Goal: Information Seeking & Learning: Learn about a topic

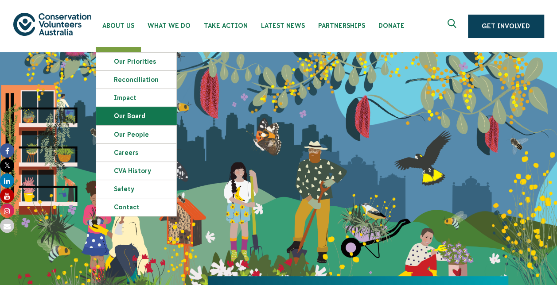
click at [135, 115] on link "Our Board" at bounding box center [136, 116] width 80 height 18
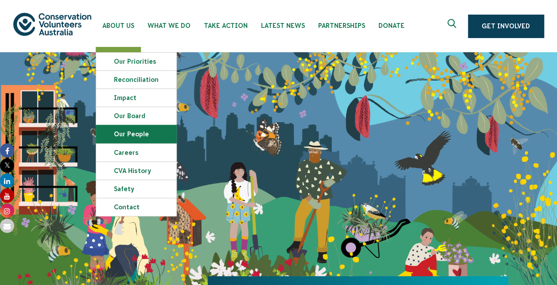
click at [129, 129] on link "Our People" at bounding box center [136, 134] width 80 height 18
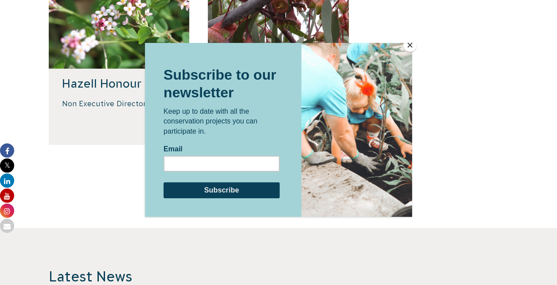
scroll to position [576, 0]
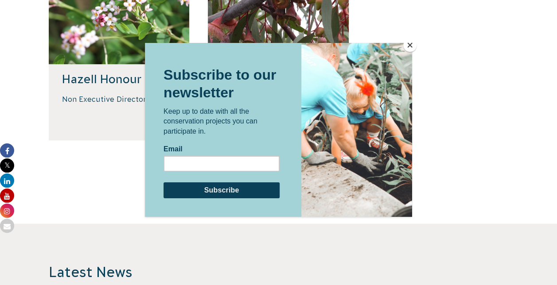
click at [409, 45] on button "Close" at bounding box center [409, 45] width 13 height 13
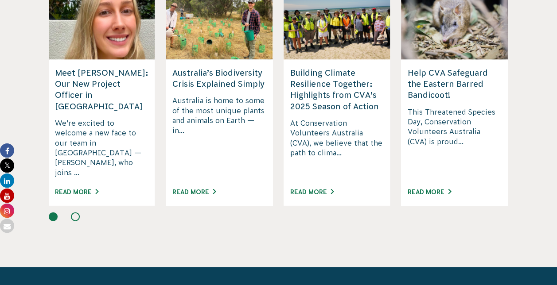
scroll to position [842, 0]
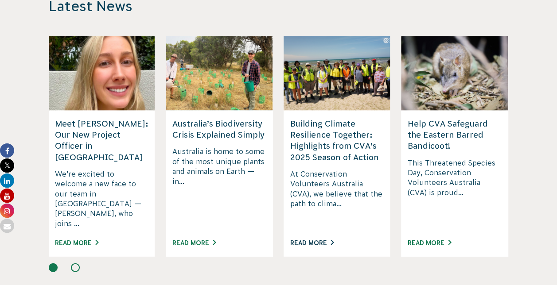
click at [301, 240] on link "Read More" at bounding box center [311, 243] width 43 height 7
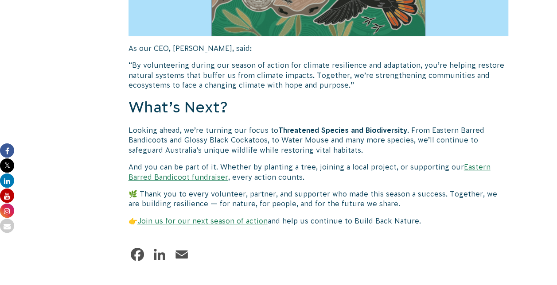
scroll to position [1418, 0]
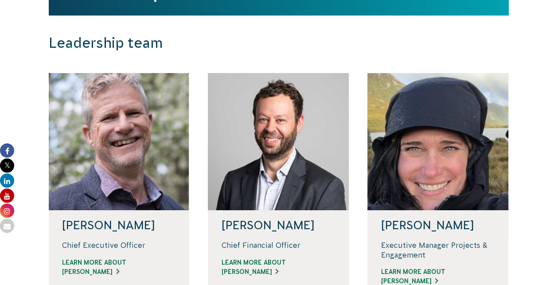
scroll to position [222, 0]
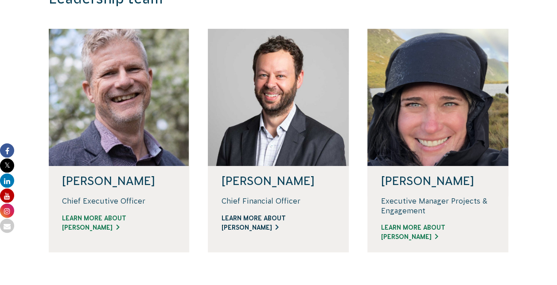
click at [249, 226] on link "Learn more about [PERSON_NAME]" at bounding box center [278, 223] width 114 height 19
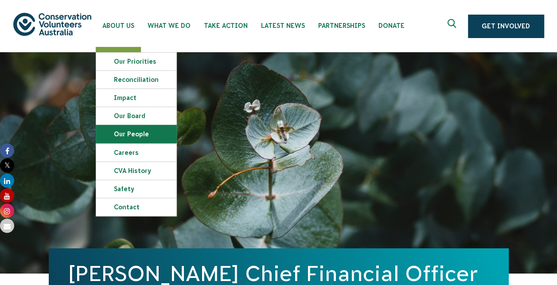
click at [138, 129] on link "Our People" at bounding box center [136, 134] width 80 height 18
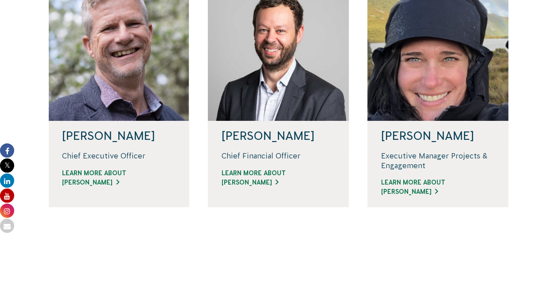
scroll to position [266, 0]
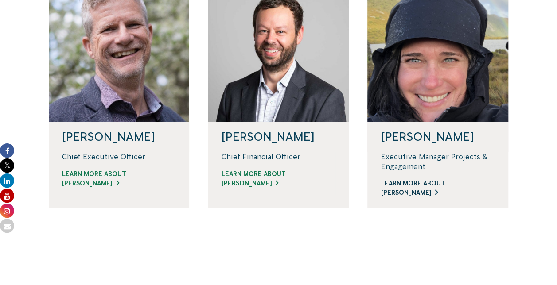
click at [420, 181] on link "Learn more about Renae" at bounding box center [438, 188] width 114 height 19
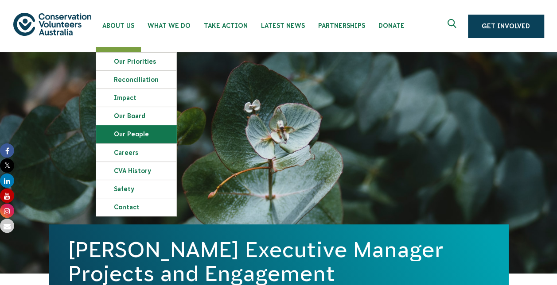
click at [123, 130] on link "Our People" at bounding box center [136, 134] width 80 height 18
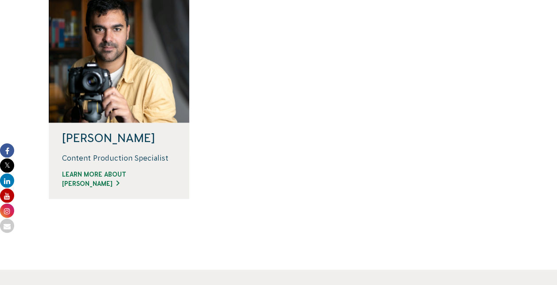
scroll to position [886, 0]
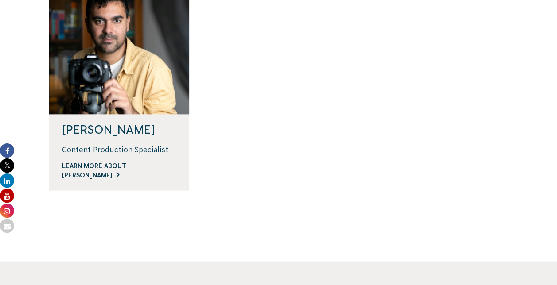
click at [123, 169] on link "Learn more about [PERSON_NAME]" at bounding box center [119, 171] width 114 height 19
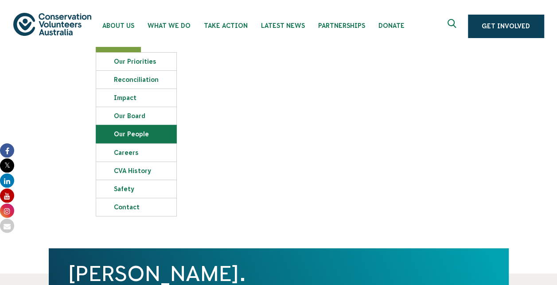
click at [136, 131] on link "Our People" at bounding box center [136, 134] width 80 height 18
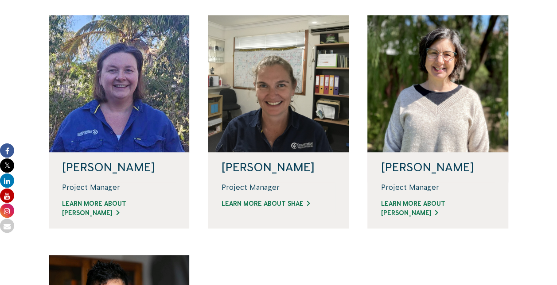
scroll to position [620, 0]
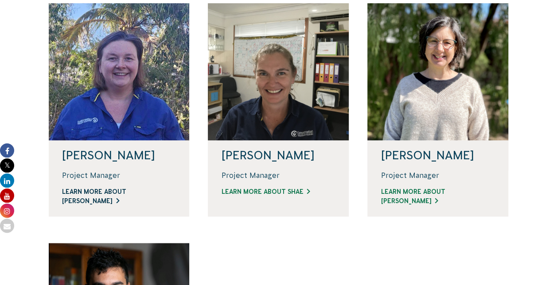
click at [119, 189] on link "Learn more about [PERSON_NAME]" at bounding box center [119, 196] width 114 height 19
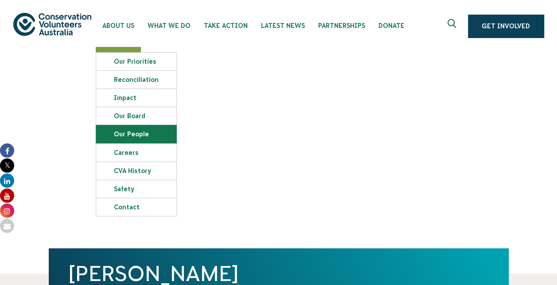
click at [129, 132] on link "Our People" at bounding box center [136, 134] width 80 height 18
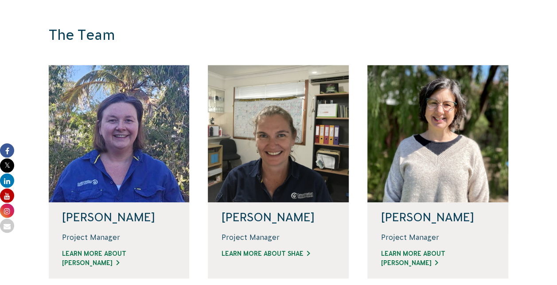
scroll to position [576, 0]
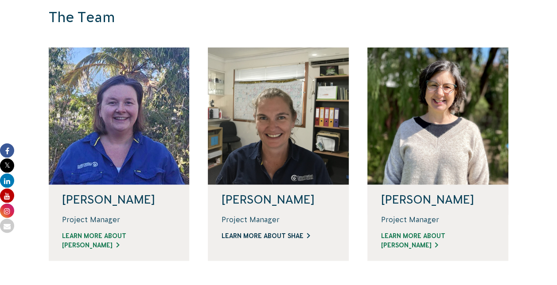
click at [249, 233] on link "Learn more about Shae" at bounding box center [278, 236] width 114 height 9
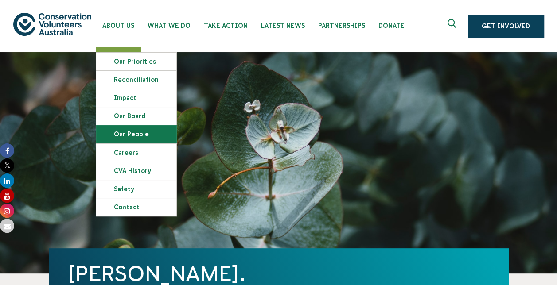
click at [136, 131] on link "Our People" at bounding box center [136, 134] width 80 height 18
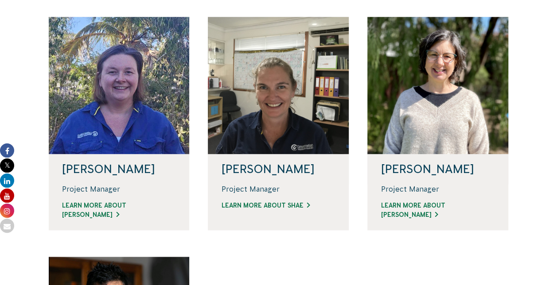
scroll to position [620, 0]
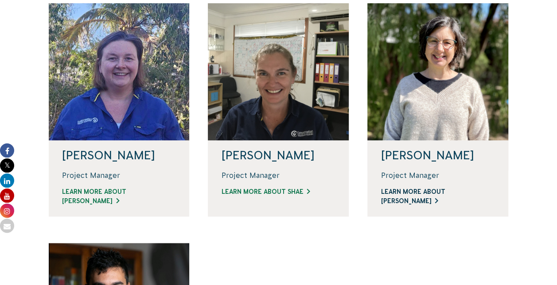
click at [430, 191] on link "Learn more about [PERSON_NAME]" at bounding box center [438, 196] width 114 height 19
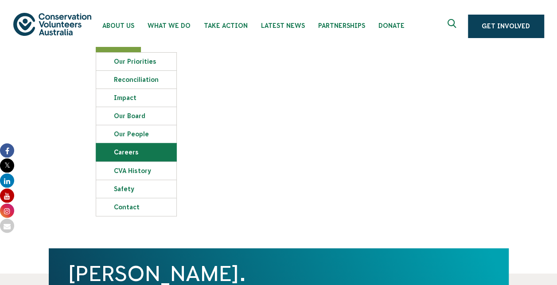
click at [124, 148] on link "Careers" at bounding box center [136, 153] width 80 height 18
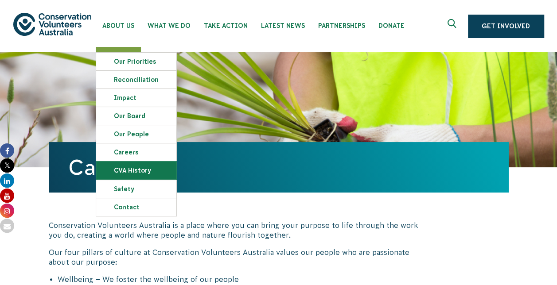
click at [136, 172] on link "CVA history" at bounding box center [136, 171] width 80 height 18
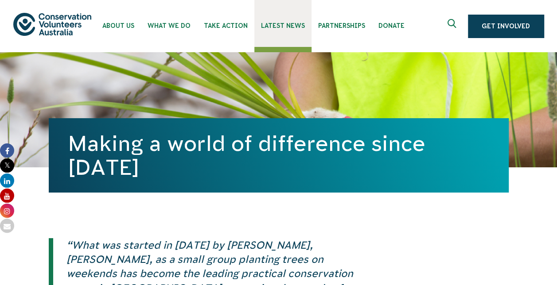
click at [275, 26] on span "Latest News" at bounding box center [283, 25] width 44 height 7
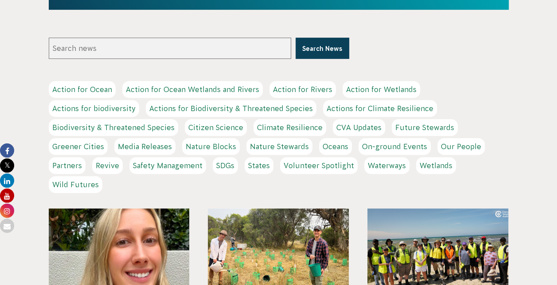
scroll to position [89, 0]
